Goal: Transaction & Acquisition: Book appointment/travel/reservation

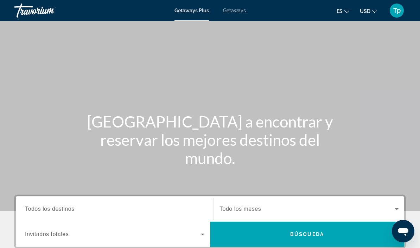
click at [239, 8] on span "Getaways" at bounding box center [234, 11] width 23 height 6
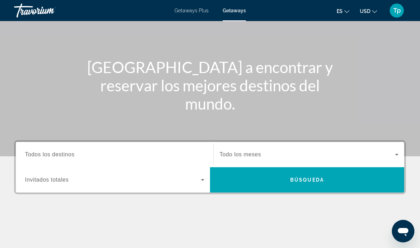
scroll to position [66, 0]
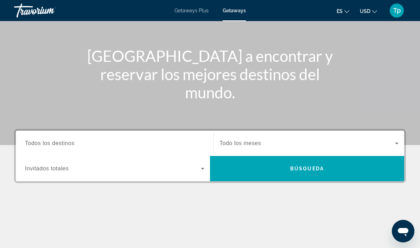
click at [61, 142] on span "Todos los destinos" at bounding box center [50, 143] width 50 height 6
click at [61, 142] on input "Destination Todos los destinos" at bounding box center [114, 144] width 179 height 8
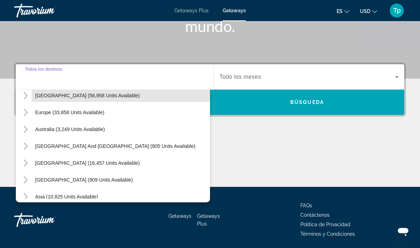
scroll to position [74, 0]
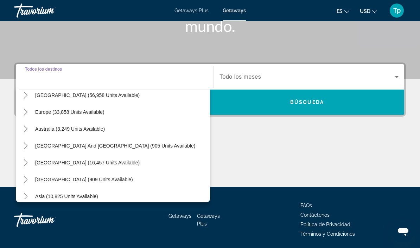
click at [28, 114] on icon "Toggle Europe (33,858 units available)" at bounding box center [25, 112] width 7 height 7
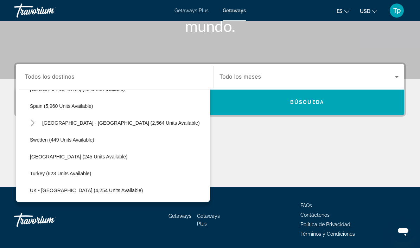
scroll to position [384, 0]
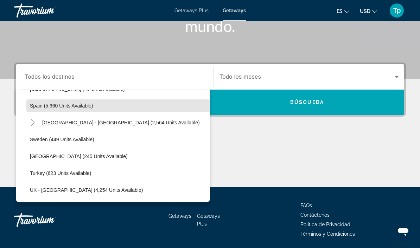
click at [40, 110] on span "Search widget" at bounding box center [117, 105] width 183 height 17
type input "**********"
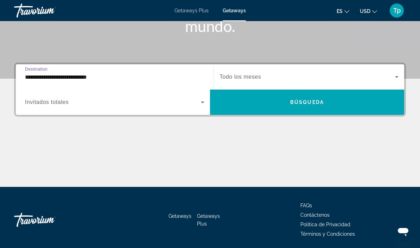
click at [254, 73] on span "Search widget" at bounding box center [306, 77] width 175 height 8
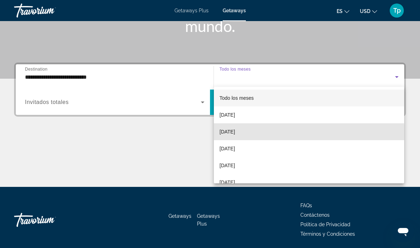
click at [244, 136] on mat-option "[DATE]" at bounding box center [309, 131] width 190 height 17
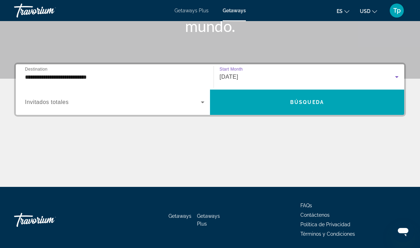
click at [51, 106] on span "Search widget" at bounding box center [113, 102] width 176 height 8
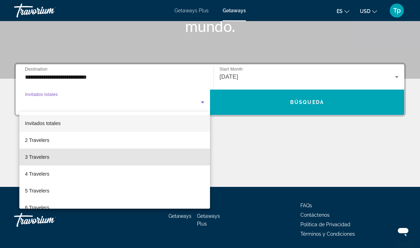
click at [41, 161] on mat-option "3 Travelers" at bounding box center [114, 157] width 190 height 17
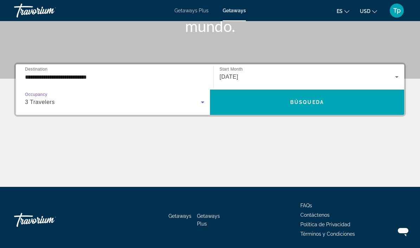
click at [285, 102] on span "Search widget" at bounding box center [307, 102] width 194 height 17
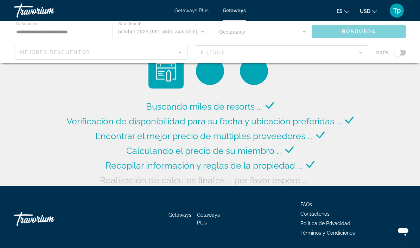
scroll to position [4, 0]
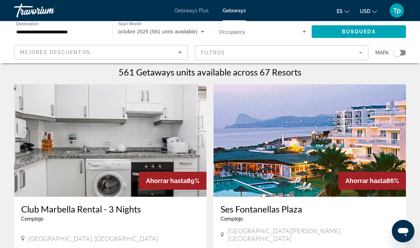
click at [370, 8] on button "USD USD ($) MXN (Mex$) CAD (Can$) GBP (£) EUR (€) AUD (A$) NZD (NZ$) CNY (CN¥)" at bounding box center [368, 11] width 17 height 10
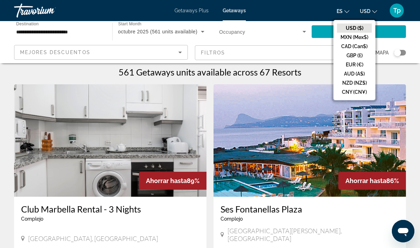
click at [356, 58] on button "GBP (£)" at bounding box center [354, 55] width 35 height 9
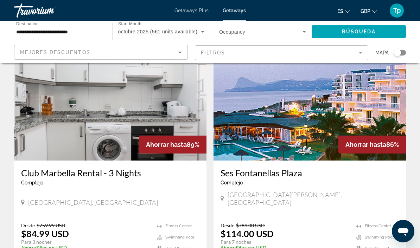
scroll to position [0, 0]
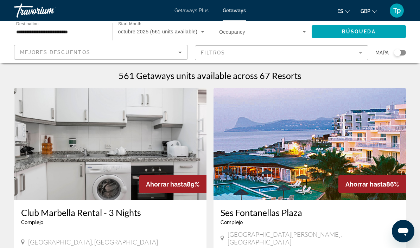
click at [367, 28] on span "Search widget" at bounding box center [358, 31] width 95 height 17
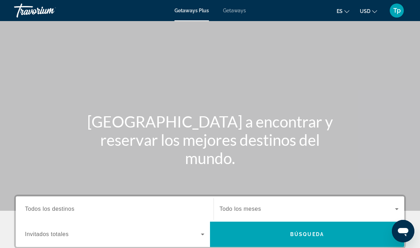
click at [232, 9] on span "Getaways" at bounding box center [234, 11] width 23 height 6
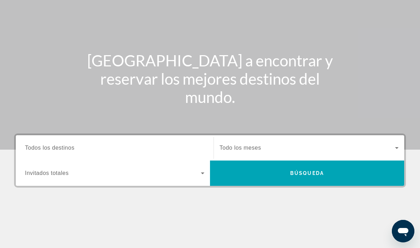
scroll to position [66, 0]
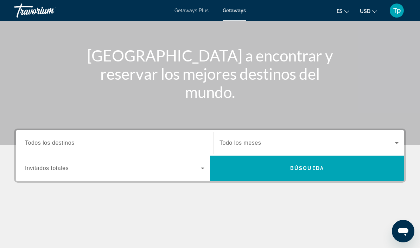
click at [250, 139] on span "Search widget" at bounding box center [306, 143] width 175 height 8
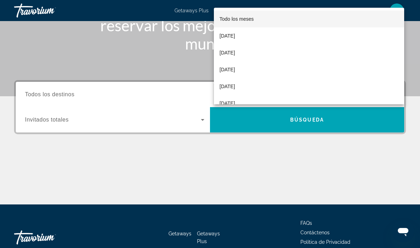
scroll to position [132, 0]
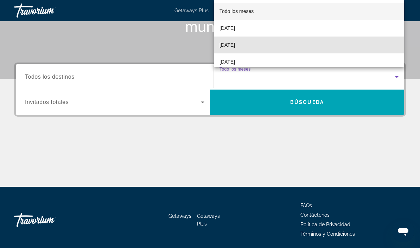
click at [235, 49] on span "[DATE]" at bounding box center [226, 45] width 15 height 8
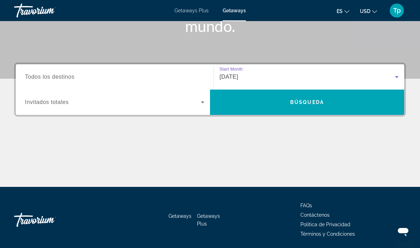
click at [60, 109] on div "Search widget" at bounding box center [114, 102] width 179 height 20
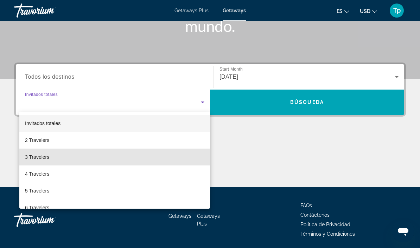
click at [46, 161] on mat-option "3 Travelers" at bounding box center [114, 157] width 190 height 17
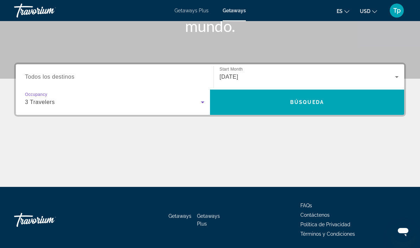
click at [68, 74] on span "Todos los destinos" at bounding box center [50, 77] width 50 height 6
click at [68, 73] on input "Destination Todos los destinos" at bounding box center [114, 77] width 179 height 8
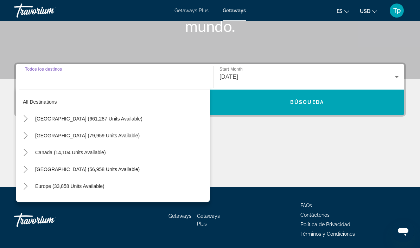
click at [28, 187] on icon "Toggle Europe (33,858 units available)" at bounding box center [25, 186] width 7 height 7
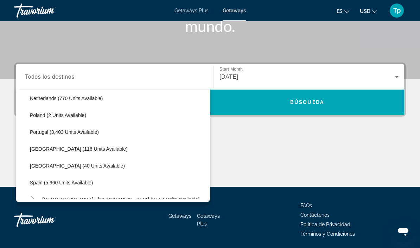
scroll to position [310, 0]
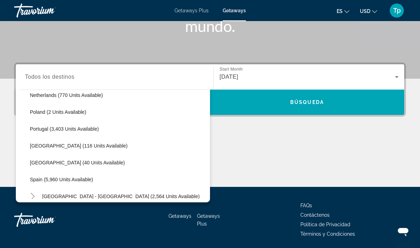
click at [56, 179] on span "Spain (5,960 units available)" at bounding box center [61, 180] width 63 height 6
type input "**********"
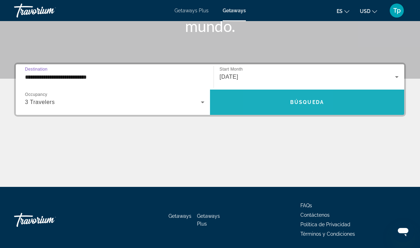
click at [279, 105] on span "Search widget" at bounding box center [307, 102] width 194 height 17
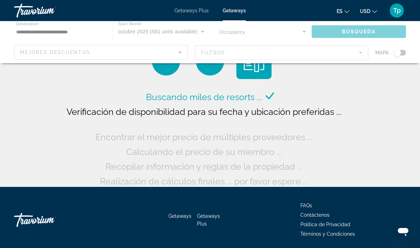
click at [364, 12] on span "USD" at bounding box center [365, 11] width 11 height 6
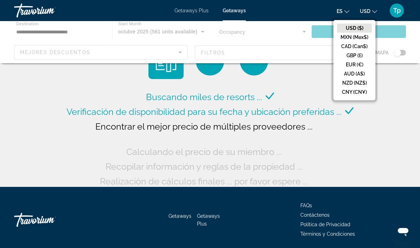
click at [357, 57] on button "GBP (£)" at bounding box center [354, 55] width 35 height 9
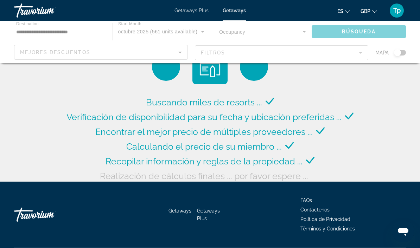
scroll to position [4, 0]
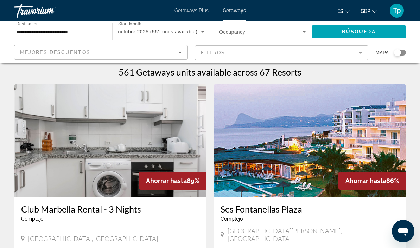
click at [369, 31] on span "Búsqueda" at bounding box center [359, 32] width 34 height 6
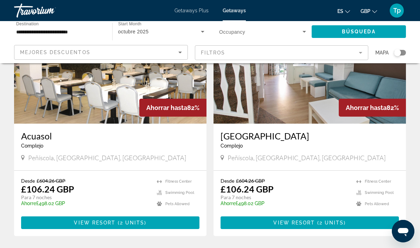
scroll to position [1290, 0]
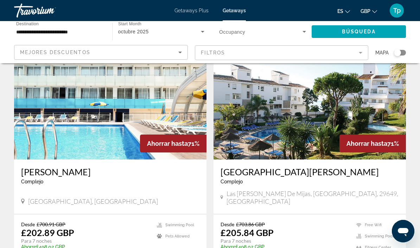
scroll to position [1290, 0]
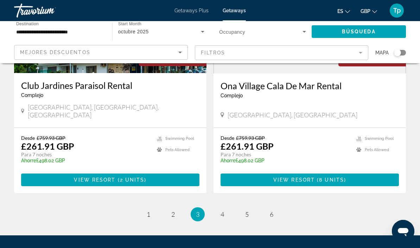
scroll to position [1358, 0]
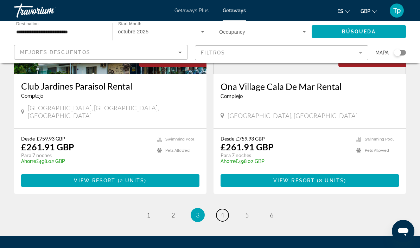
click at [223, 211] on span "4" at bounding box center [222, 215] width 4 height 8
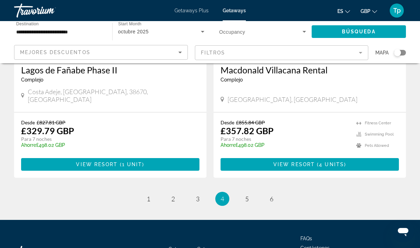
scroll to position [1364, 0]
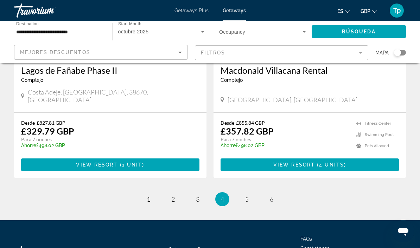
click at [247, 195] on span "5" at bounding box center [247, 199] width 4 height 8
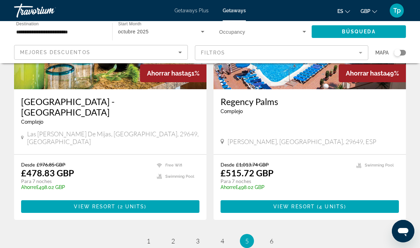
scroll to position [1374, 0]
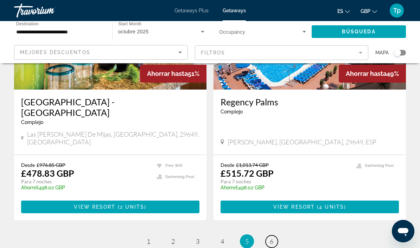
click at [274, 235] on link "page 6" at bounding box center [271, 241] width 12 height 12
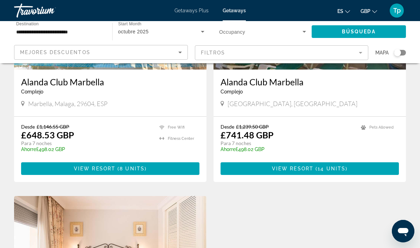
scroll to position [615, 0]
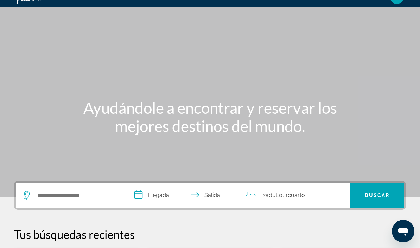
scroll to position [14, 0]
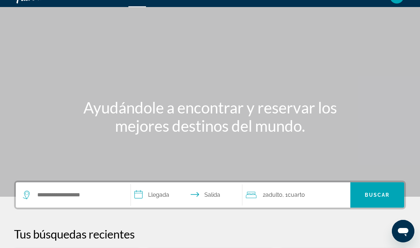
click at [39, 195] on input "Search widget" at bounding box center [78, 195] width 83 height 11
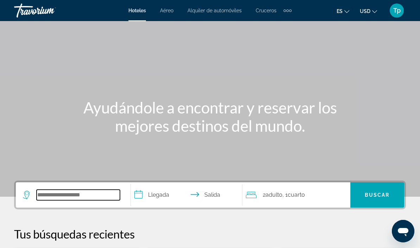
scroll to position [14, 0]
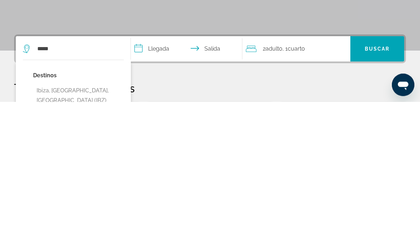
click at [86, 231] on button "Ibiza, Ibiza Island, Spain (IBZ)" at bounding box center [78, 242] width 91 height 23
type input "**********"
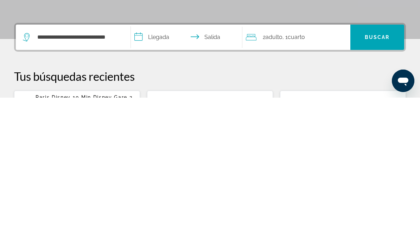
click at [150, 175] on input "**********" at bounding box center [188, 188] width 114 height 27
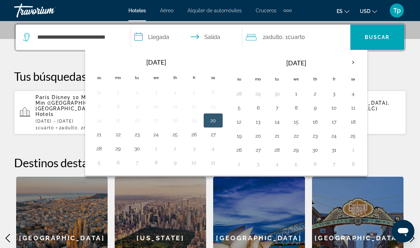
click at [311, 145] on button "30" at bounding box center [314, 150] width 11 height 10
click at [241, 164] on button "2" at bounding box center [238, 164] width 11 height 10
type input "**********"
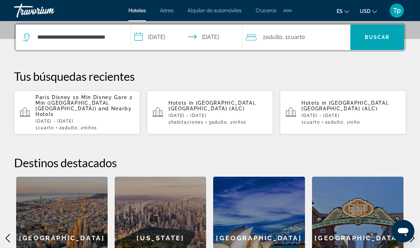
click at [307, 40] on div "2 Adulto Adulto , 1 Cuarto habitaciones" at bounding box center [298, 37] width 104 height 10
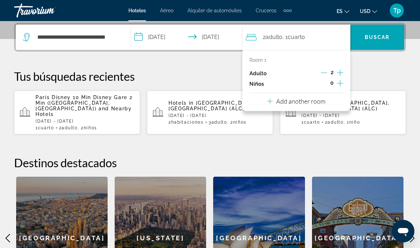
click at [337, 80] on icon "Increment children" at bounding box center [340, 83] width 6 height 8
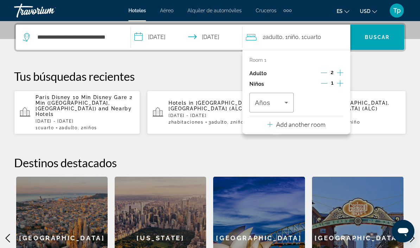
click at [279, 98] on span "Travelers: 2 adults, 1 child" at bounding box center [270, 102] width 30 height 8
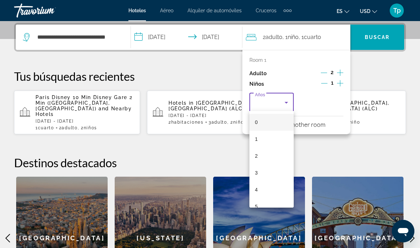
click at [303, 70] on div at bounding box center [210, 124] width 420 height 248
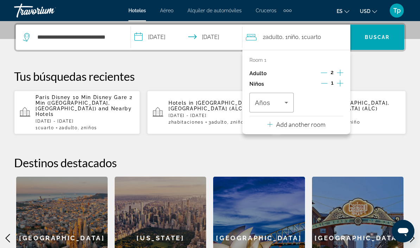
click at [321, 85] on button "Decrement children" at bounding box center [324, 84] width 6 height 8
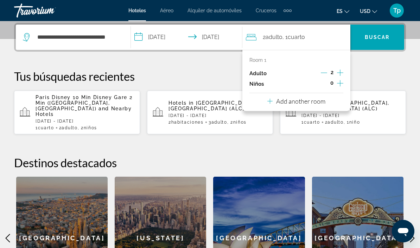
click at [337, 72] on icon "Increment adults" at bounding box center [340, 73] width 6 height 6
click at [369, 30] on span "Search widget" at bounding box center [377, 37] width 54 height 17
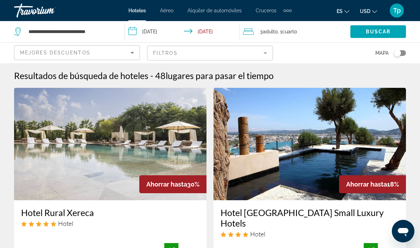
click at [372, 30] on span "Buscar" at bounding box center [378, 32] width 25 height 6
click at [366, 39] on span "Search widget" at bounding box center [378, 31] width 56 height 17
click at [364, 39] on span "Search widget" at bounding box center [378, 31] width 56 height 17
click at [366, 38] on span "Search widget" at bounding box center [378, 31] width 56 height 17
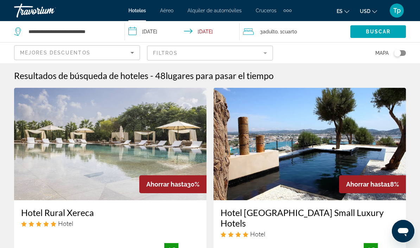
click at [362, 39] on span "Search widget" at bounding box center [378, 31] width 56 height 17
click at [370, 9] on button "USD USD ($) MXN (Mex$) CAD (Can$) GBP (£) EUR (€) AUD (A$) NZD (NZ$) CNY (CN¥)" at bounding box center [368, 11] width 17 height 10
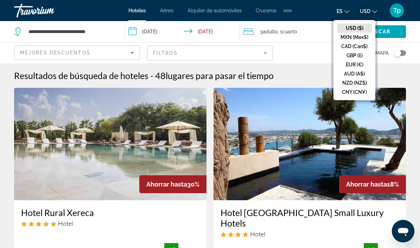
click at [348, 57] on button "GBP (£)" at bounding box center [354, 55] width 35 height 9
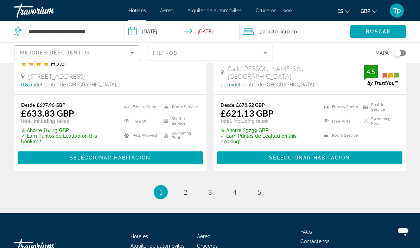
scroll to position [1522, 0]
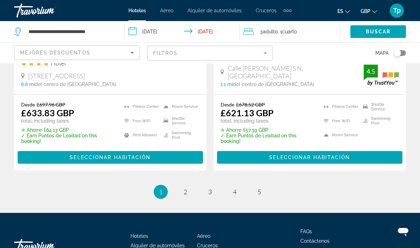
click at [171, 54] on mat-form-field "Filtros" at bounding box center [210, 53] width 126 height 15
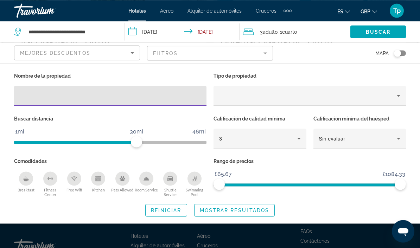
scroll to position [1521, 0]
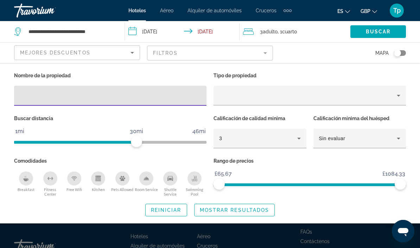
click at [248, 93] on div "Property type" at bounding box center [307, 95] width 177 height 8
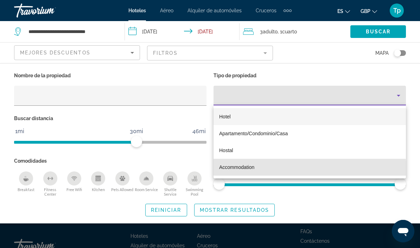
click at [233, 172] on mat-option "Accommodation" at bounding box center [309, 167] width 192 height 17
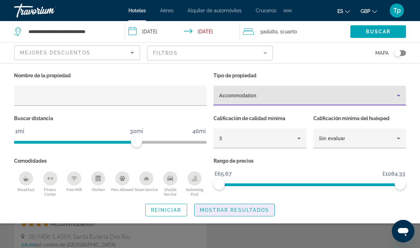
click at [233, 212] on span "Mostrar resultados" at bounding box center [235, 210] width 70 height 6
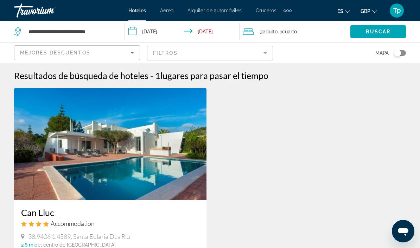
click at [258, 55] on mat-form-field "Filtros" at bounding box center [210, 53] width 126 height 15
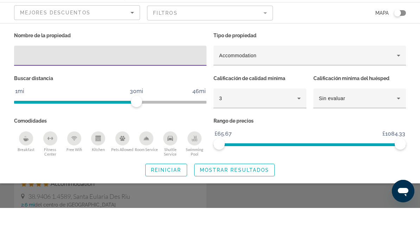
click at [249, 93] on span "Accommodation" at bounding box center [237, 96] width 37 height 6
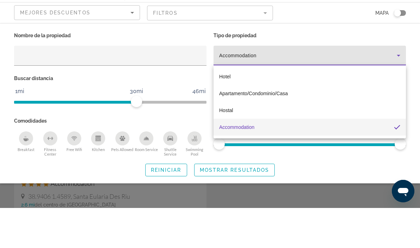
scroll to position [40, 0]
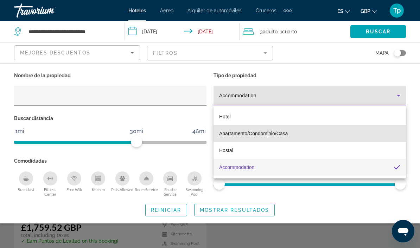
click at [241, 133] on span "Apartamento/Condominio/Casa" at bounding box center [253, 134] width 69 height 6
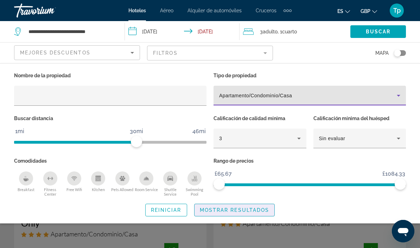
click at [241, 243] on div "Search widget" at bounding box center [210, 176] width 420 height 143
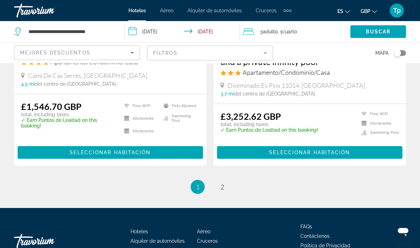
scroll to position [1497, 0]
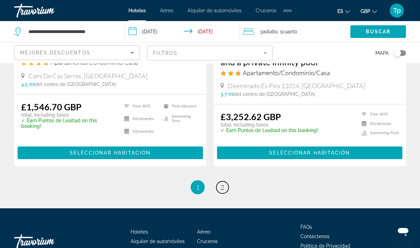
click at [223, 183] on span "2" at bounding box center [222, 187] width 4 height 8
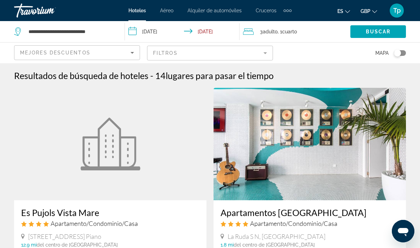
click at [259, 50] on mat-form-field "Filtros" at bounding box center [210, 53] width 126 height 15
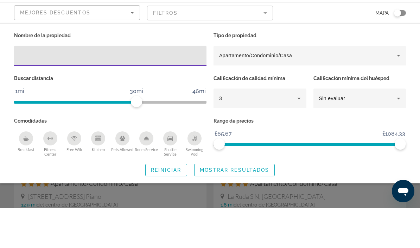
click at [262, 46] on mat-form-field "Filtros" at bounding box center [210, 53] width 126 height 15
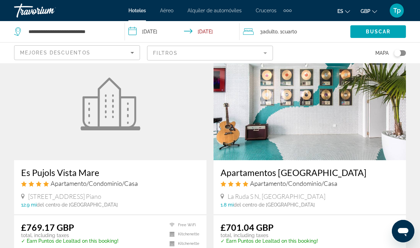
click at [262, 50] on mat-form-field "Filtros" at bounding box center [210, 53] width 126 height 15
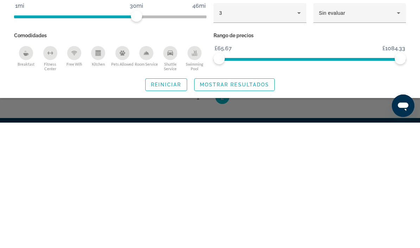
scroll to position [117, 0]
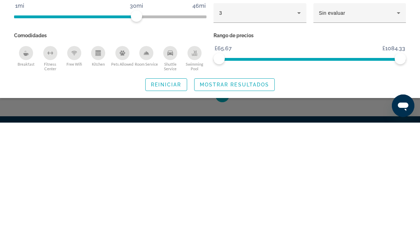
click at [172, 207] on span "Reiniciar" at bounding box center [166, 210] width 31 height 6
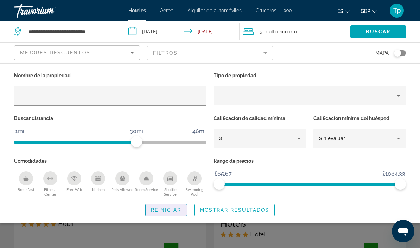
click at [166, 213] on span "Search widget" at bounding box center [166, 210] width 41 height 17
click at [170, 185] on button "Shuttle Service" at bounding box center [170, 184] width 24 height 26
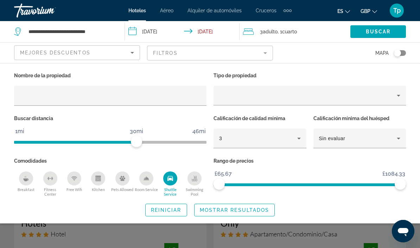
click at [71, 181] on div "Free Wifi" at bounding box center [74, 179] width 14 height 14
click at [231, 214] on span "Search widget" at bounding box center [234, 210] width 80 height 17
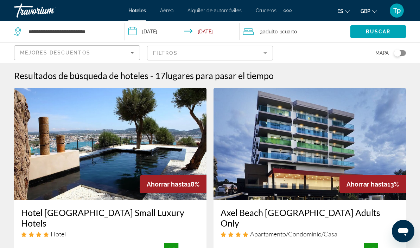
click at [28, 52] on span "Mejores descuentos" at bounding box center [55, 53] width 70 height 6
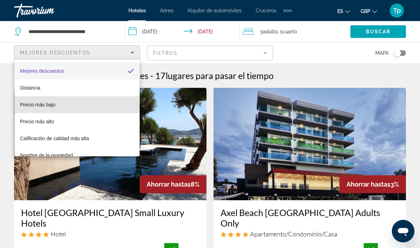
click at [37, 106] on span "Precio más bajo" at bounding box center [37, 105] width 35 height 6
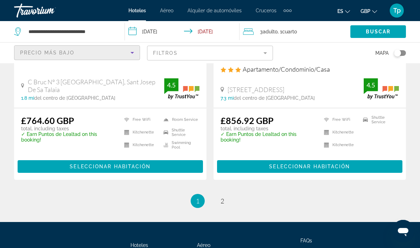
scroll to position [1519, 0]
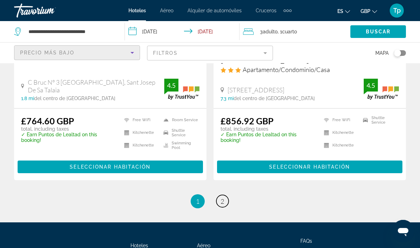
click at [225, 195] on link "page 2" at bounding box center [222, 201] width 12 height 12
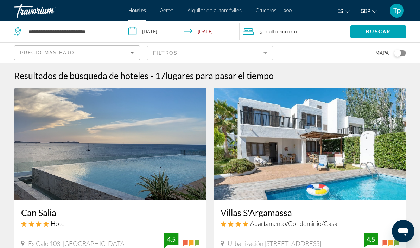
click at [265, 51] on mat-form-field "Filtros" at bounding box center [210, 53] width 126 height 15
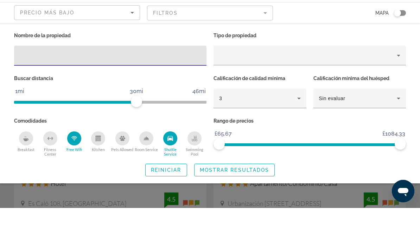
click at [134, 49] on icon "Sort by" at bounding box center [132, 53] width 8 height 8
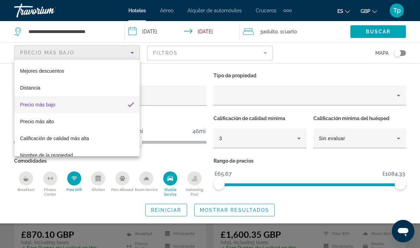
click at [114, 46] on div at bounding box center [210, 124] width 420 height 248
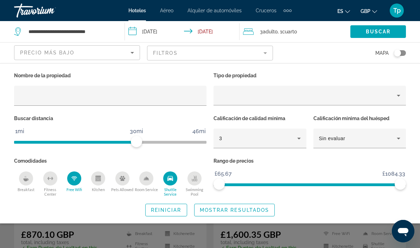
click at [377, 33] on span "Buscar" at bounding box center [378, 32] width 25 height 6
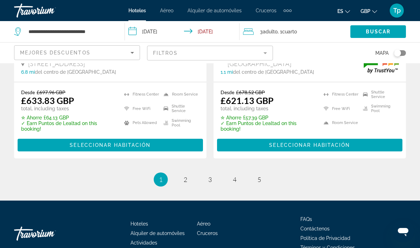
scroll to position [1533, 0]
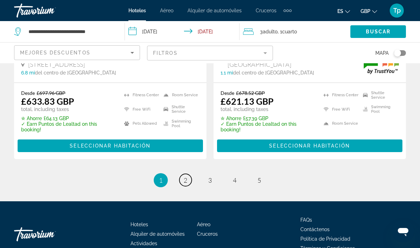
click at [182, 174] on link "page 2" at bounding box center [185, 180] width 12 height 12
